Goal: Information Seeking & Learning: Understand process/instructions

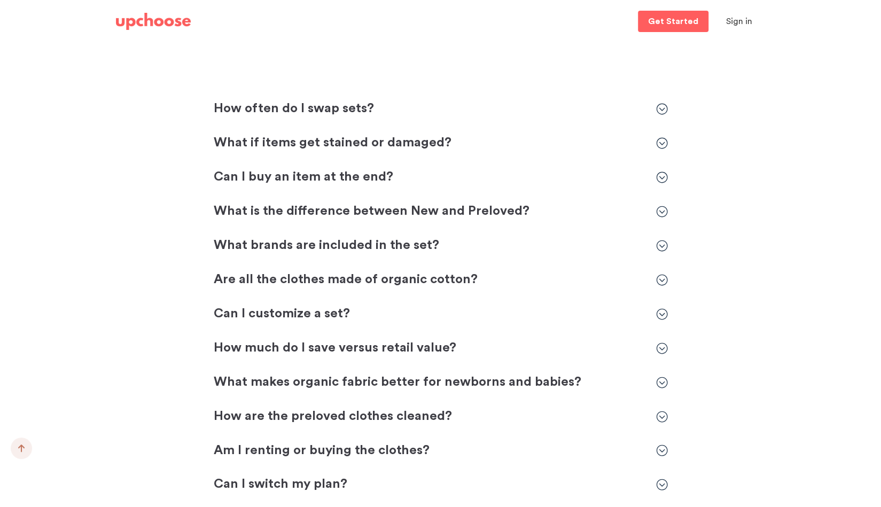
scroll to position [3036, 0]
click at [662, 177] on icon at bounding box center [662, 177] width 12 height 12
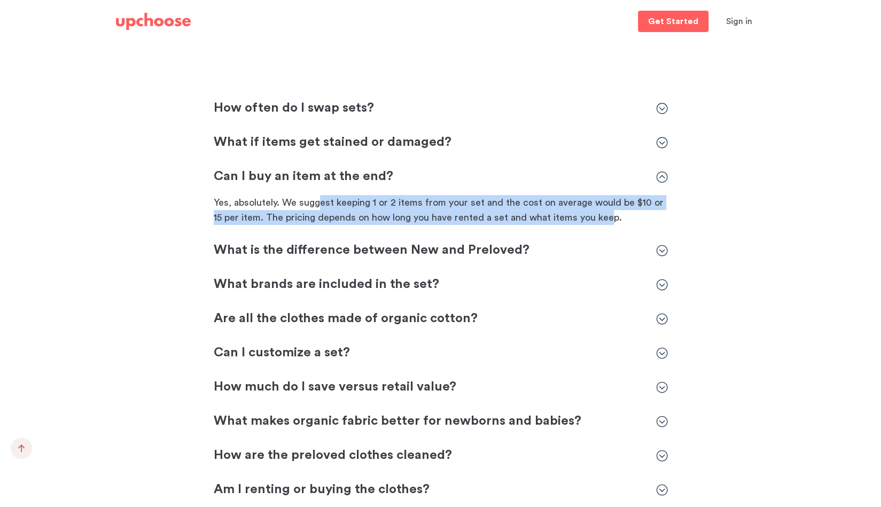
drag, startPoint x: 316, startPoint y: 205, endPoint x: 606, endPoint y: 214, distance: 289.9
click at [606, 214] on p "Yes, absolutely. We suggest keeping 1 or 2 items from your set and the cost on …" at bounding box center [441, 210] width 454 height 30
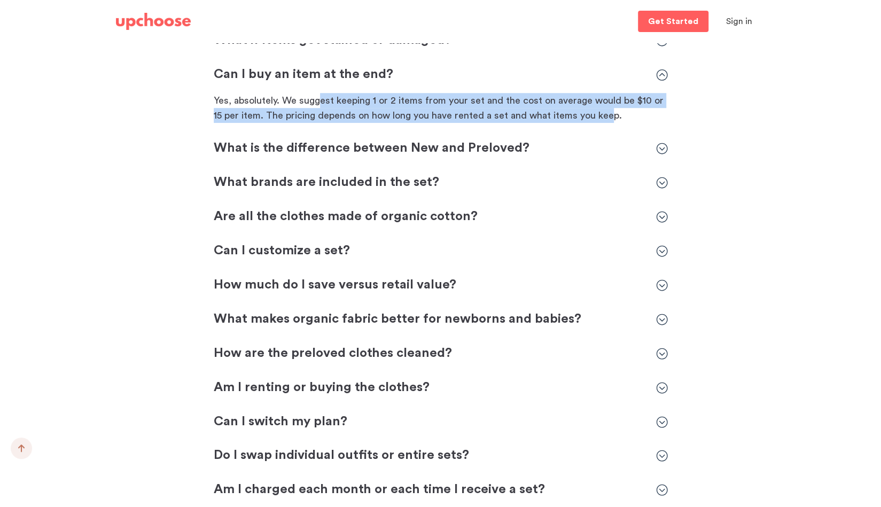
scroll to position [3138, 0]
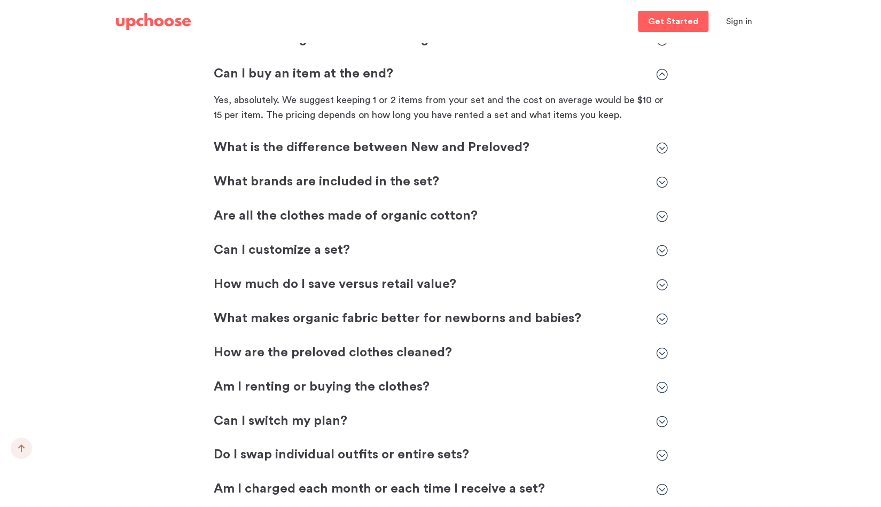
click at [660, 151] on icon at bounding box center [662, 148] width 12 height 12
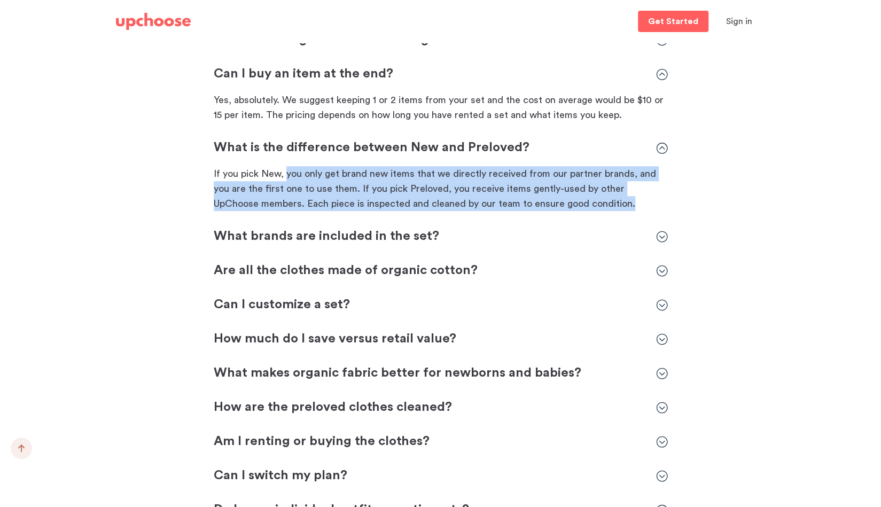
drag, startPoint x: 285, startPoint y: 168, endPoint x: 585, endPoint y: 205, distance: 302.1
click at [585, 205] on p "If you pick New, you only get brand new items that we directly received from ou…" at bounding box center [441, 188] width 454 height 45
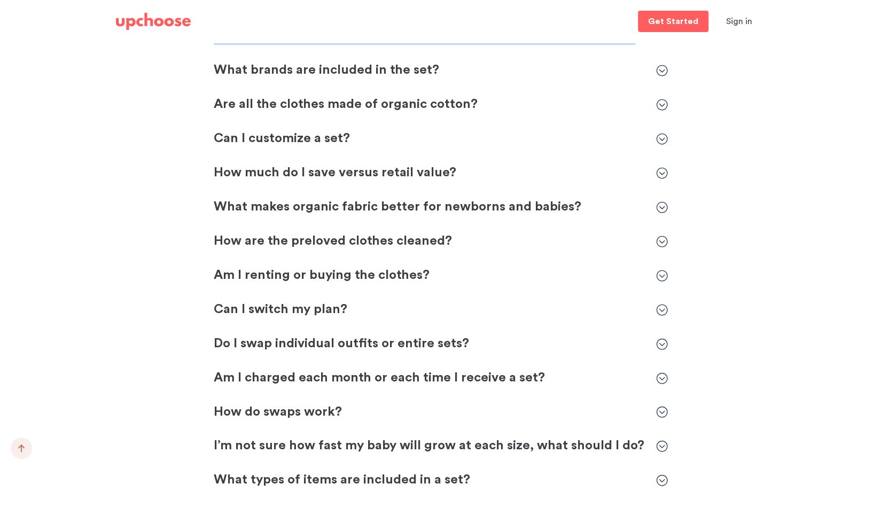
scroll to position [3305, 0]
click at [664, 59] on div "How often do I swap sets? How often do I swap sets? UpChoose works by size. For…" at bounding box center [441, 194] width 454 height 726
click at [663, 69] on icon at bounding box center [662, 70] width 12 height 12
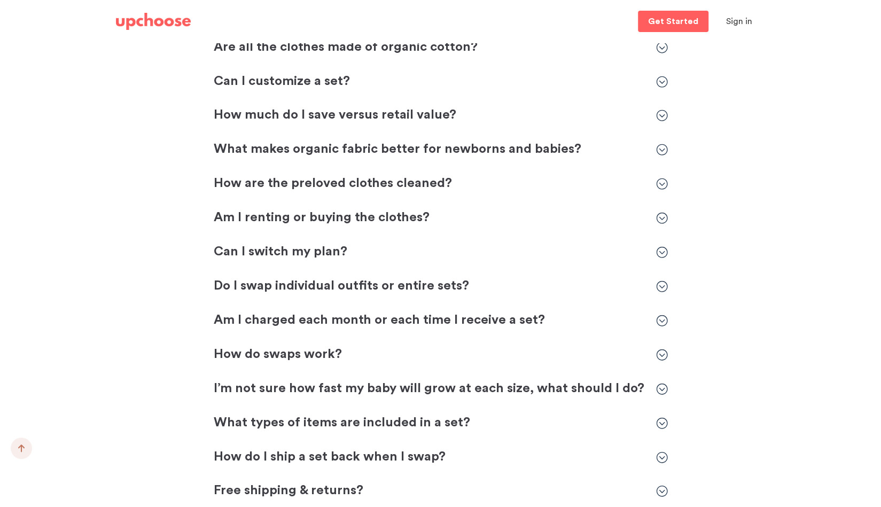
scroll to position [3456, 0]
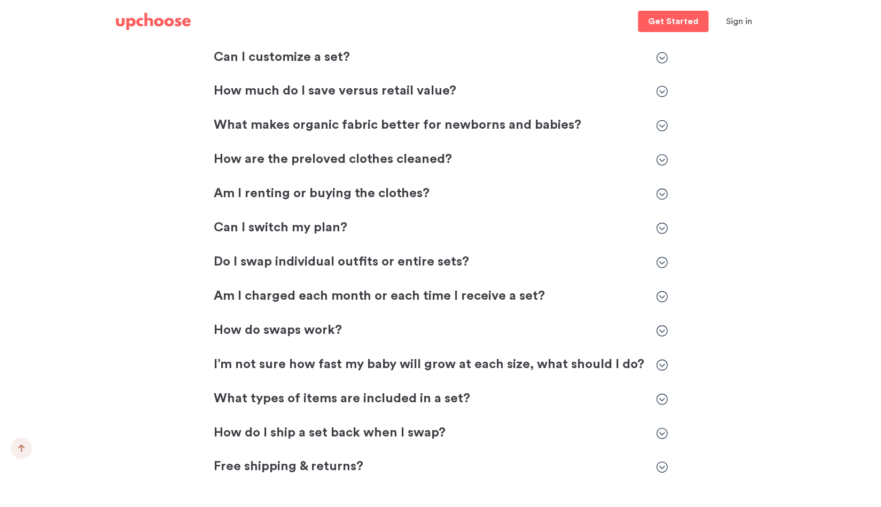
click at [392, 288] on p "Am I charged each month or each time I receive a set?" at bounding box center [430, 296] width 432 height 17
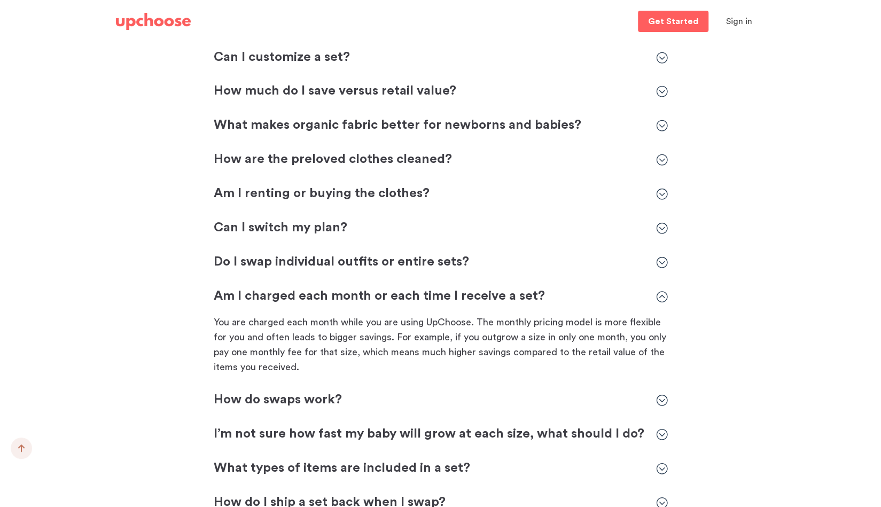
click at [326, 220] on p "Can I switch my plan?" at bounding box center [430, 228] width 432 height 17
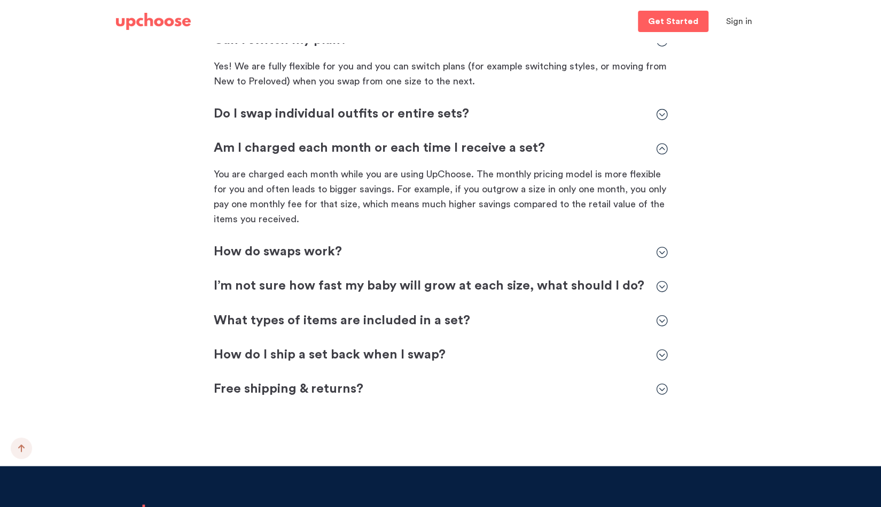
scroll to position [3646, 0]
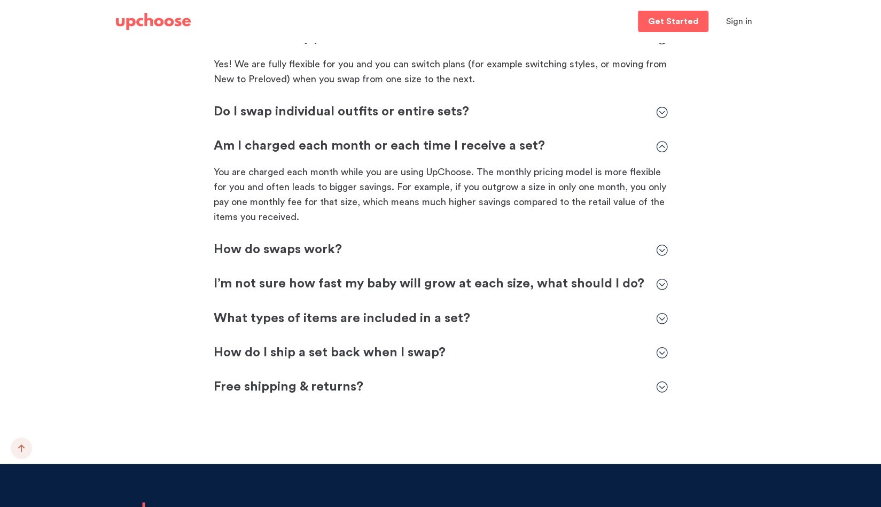
click at [342, 344] on p "How do I ship a set back when I swap?" at bounding box center [430, 352] width 432 height 17
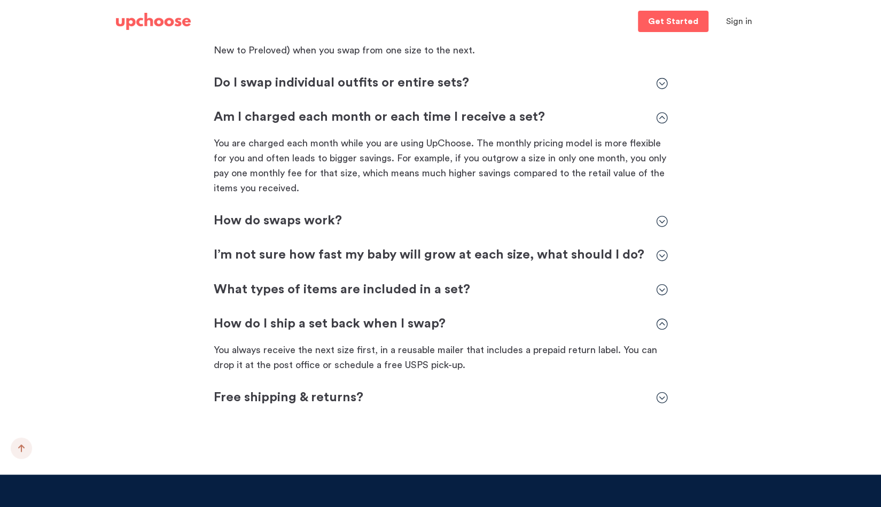
scroll to position [3677, 0]
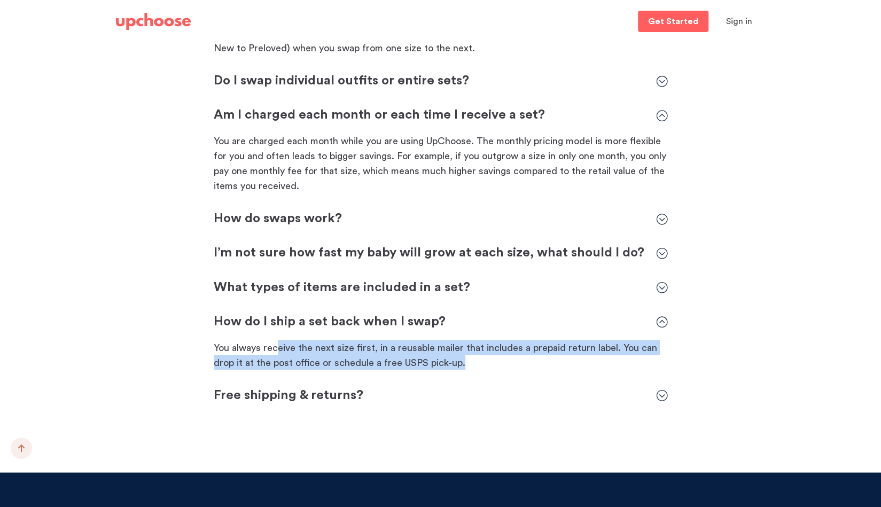
drag, startPoint x: 343, startPoint y: 332, endPoint x: 530, endPoint y: 351, distance: 188.1
click at [530, 351] on p "You always receive the next size first, in a reusable mailer that includes a pr…" at bounding box center [441, 355] width 454 height 30
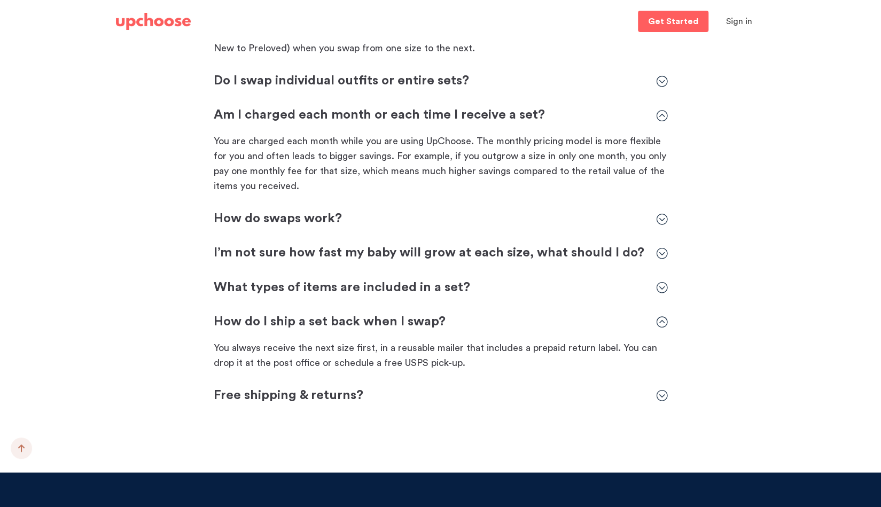
click at [413, 279] on p "What types of items are included in a set?" at bounding box center [430, 287] width 432 height 17
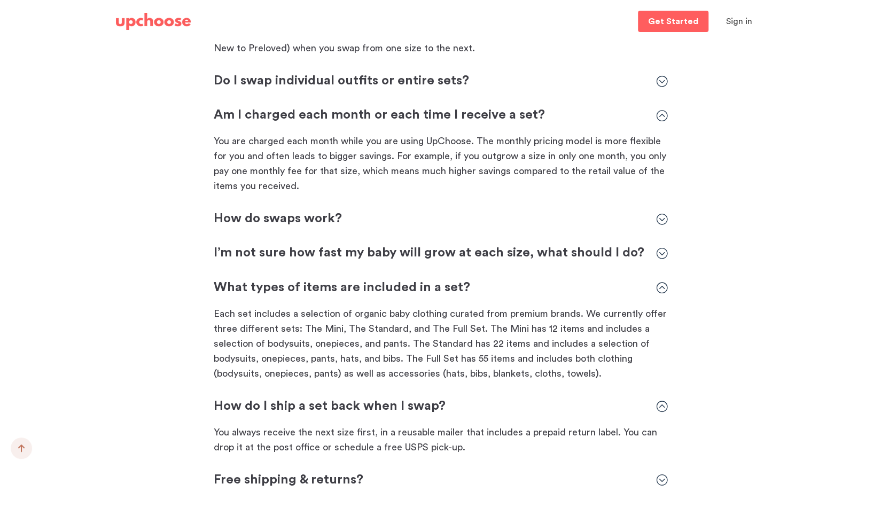
click at [436, 245] on p "I’m not sure how fast my baby will grow at each size, what should I do?" at bounding box center [430, 253] width 432 height 17
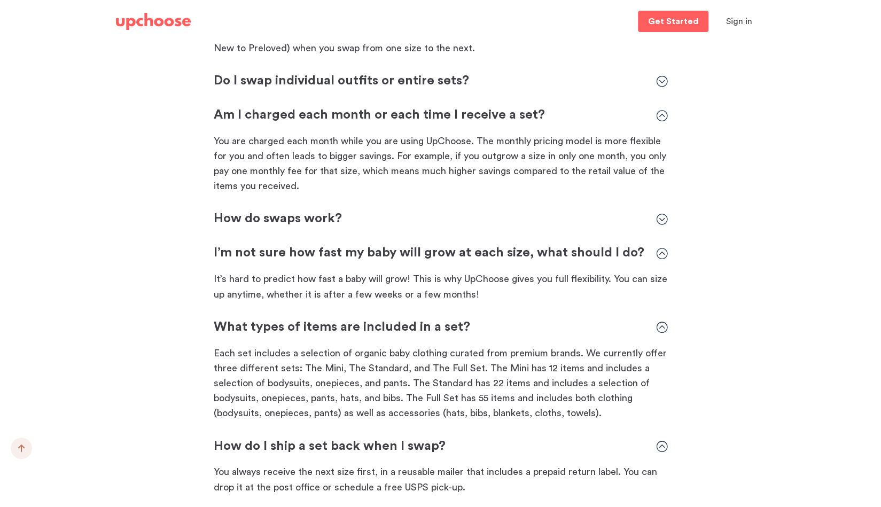
click at [334, 211] on p "How do swaps work?" at bounding box center [430, 219] width 432 height 17
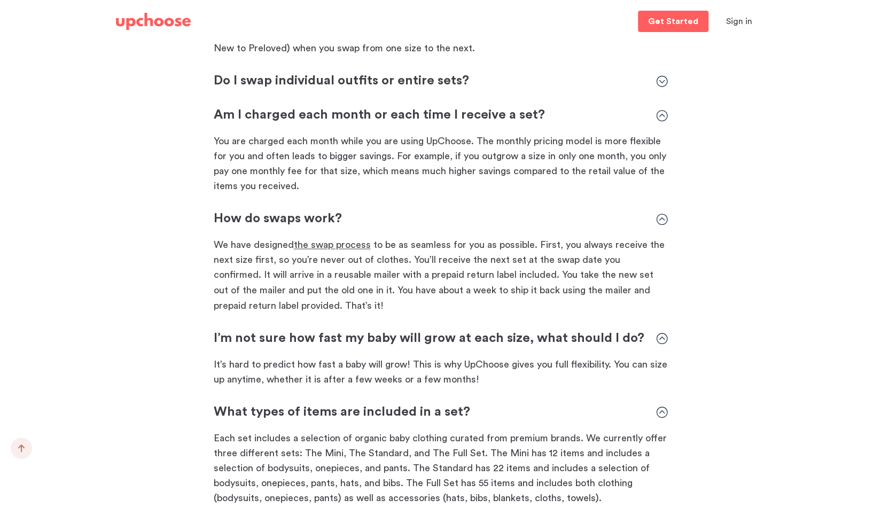
click at [352, 240] on span "the swap process" at bounding box center [332, 245] width 77 height 10
